Goal: Task Accomplishment & Management: Complete application form

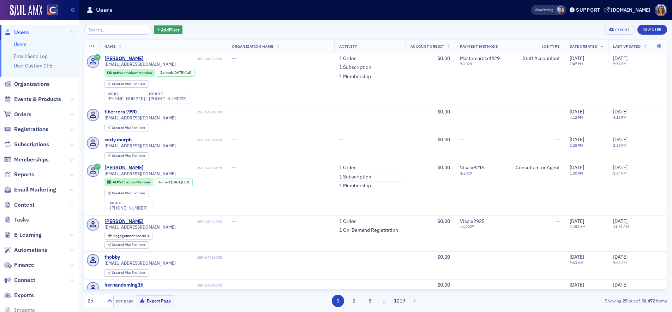
click at [71, 204] on icon at bounding box center [72, 205] width 4 height 4
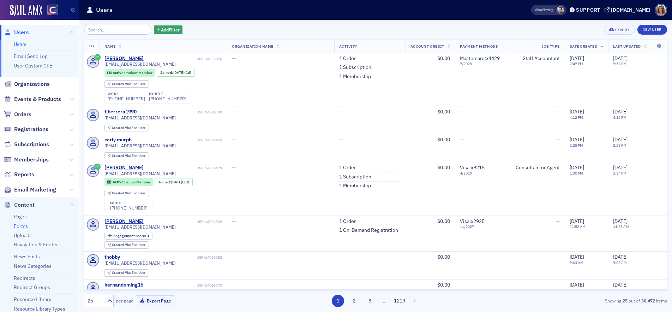
click at [23, 226] on link "Forms" at bounding box center [21, 226] width 14 height 6
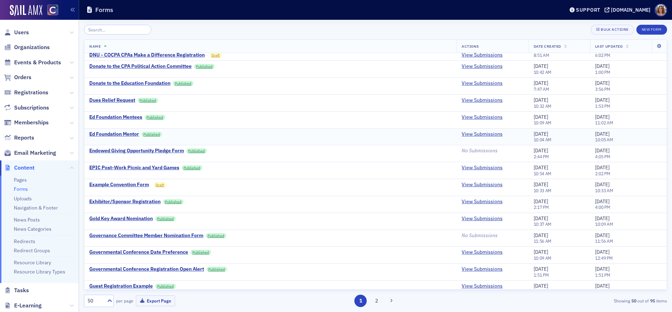
scroll to position [566, 0]
click at [484, 200] on link "View Submissions" at bounding box center [482, 201] width 41 height 6
